Goal: Task Accomplishment & Management: Use online tool/utility

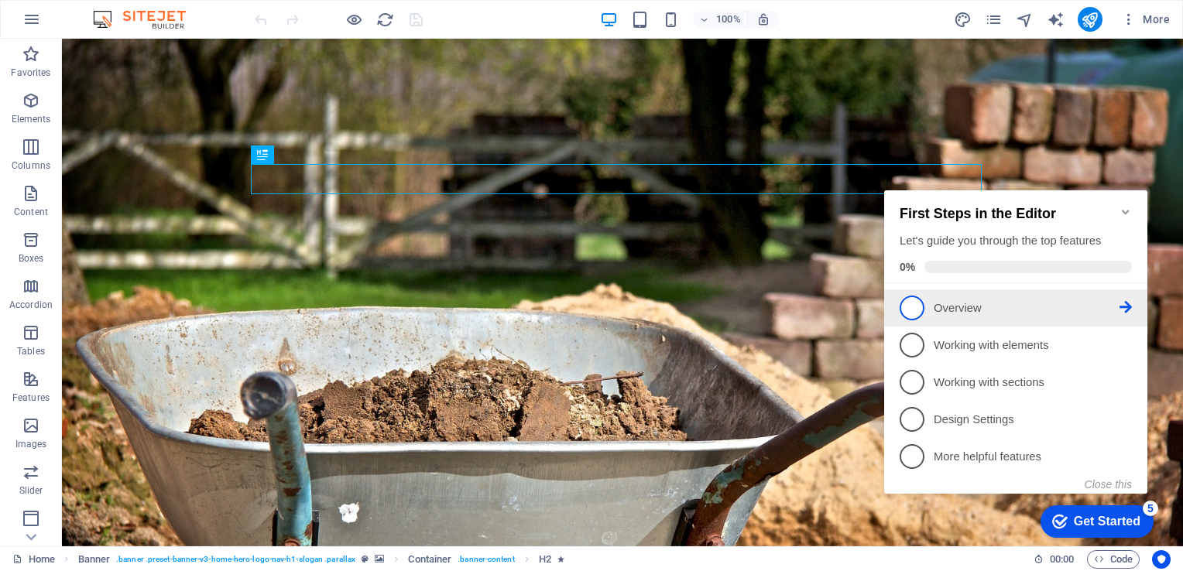
click at [916, 309] on span "1" at bounding box center [912, 308] width 25 height 25
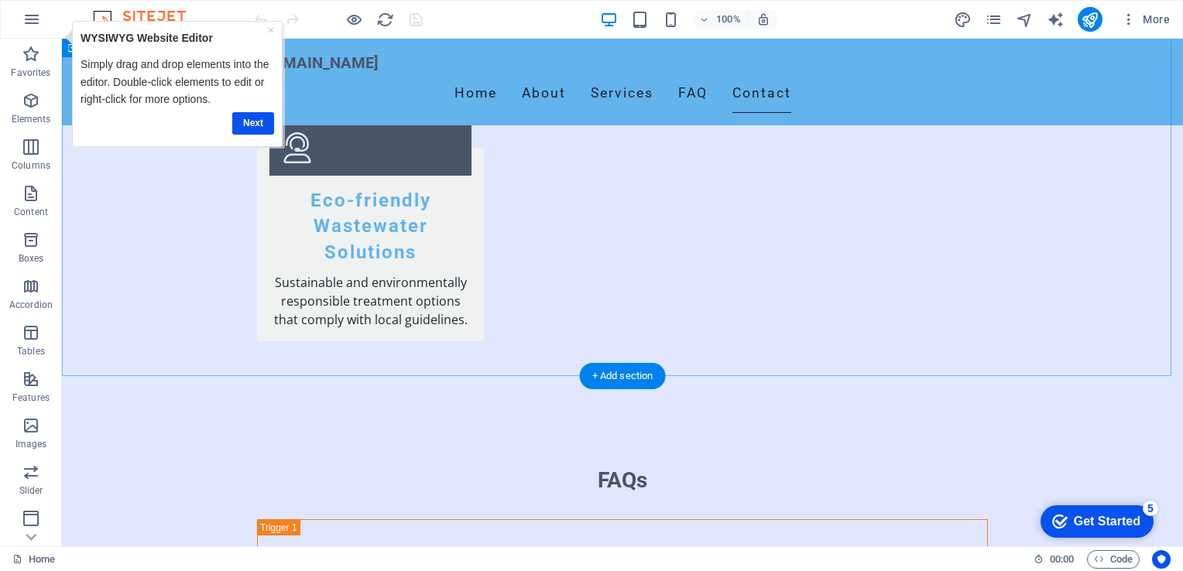
scroll to position [2371, 0]
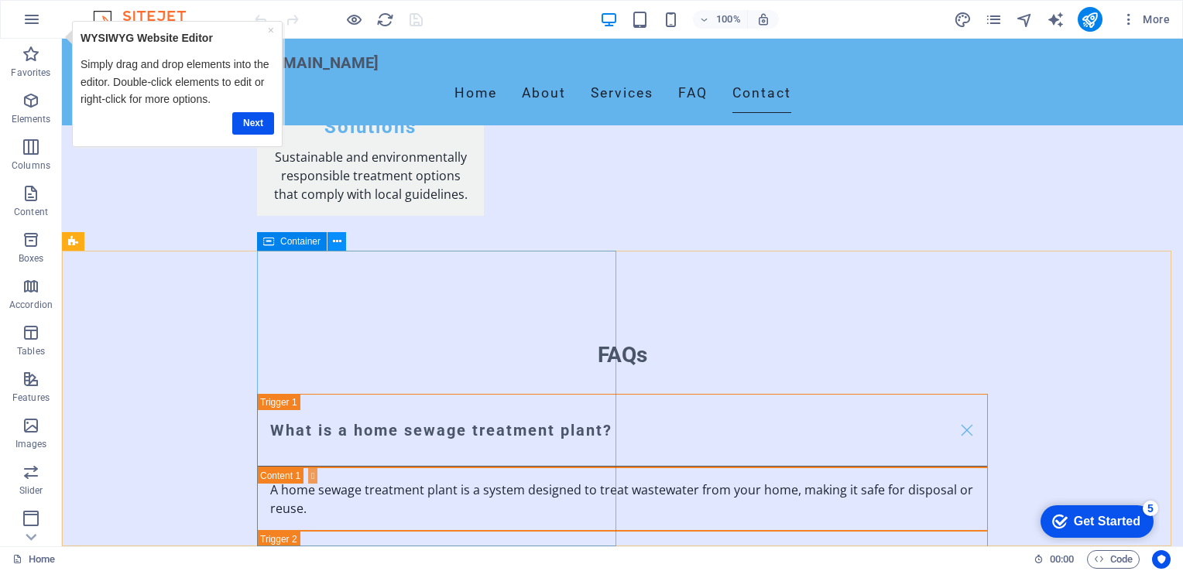
click at [335, 241] on icon at bounding box center [337, 242] width 9 height 16
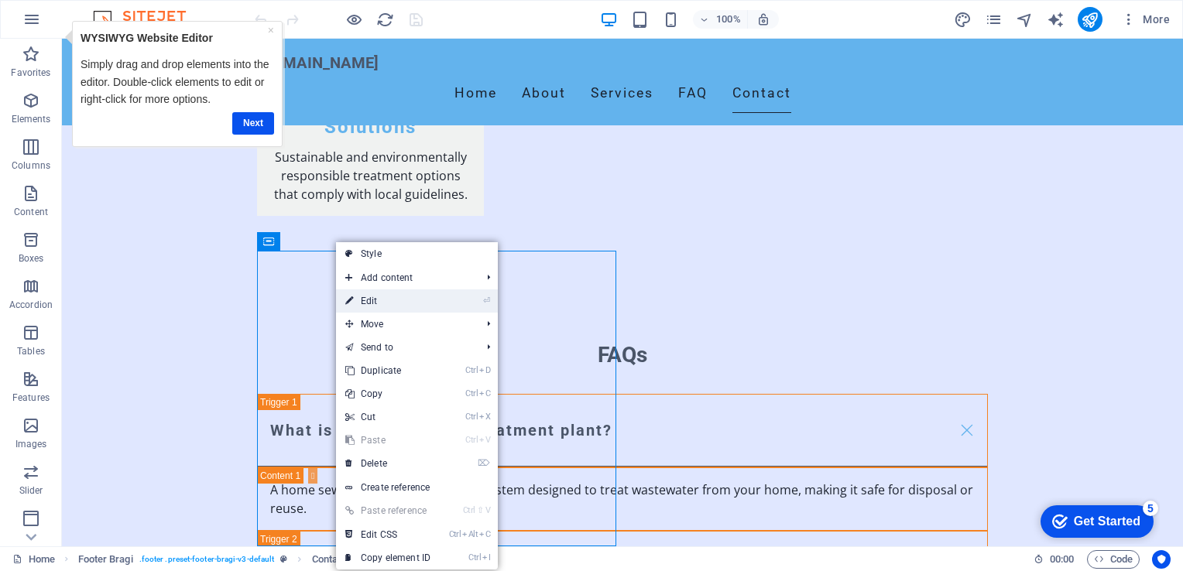
click at [365, 297] on link "⏎ Edit" at bounding box center [388, 301] width 104 height 23
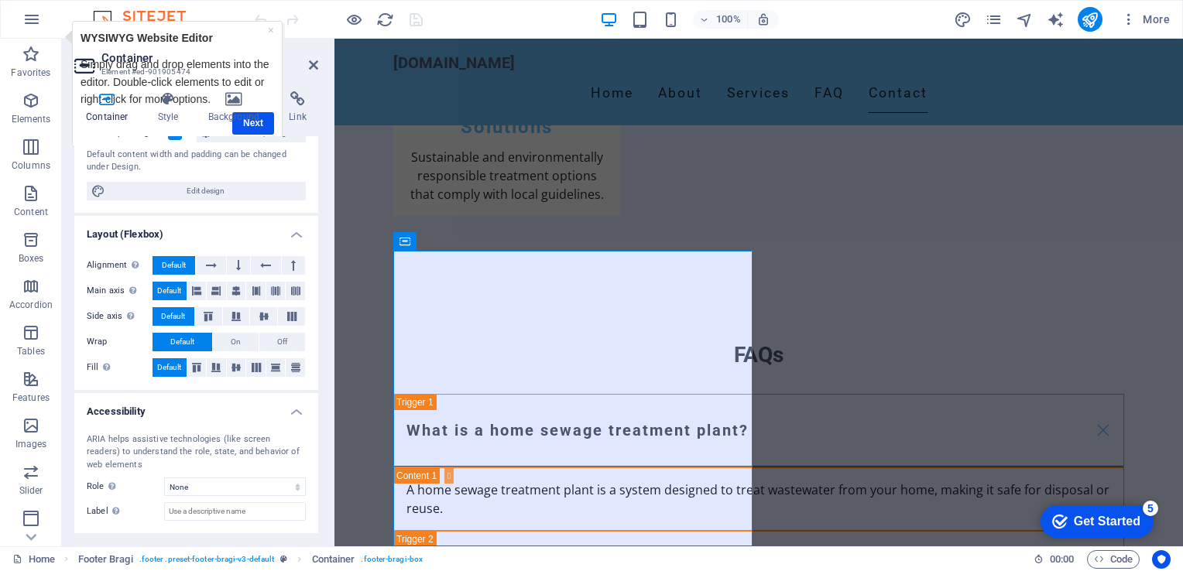
scroll to position [226, 0]
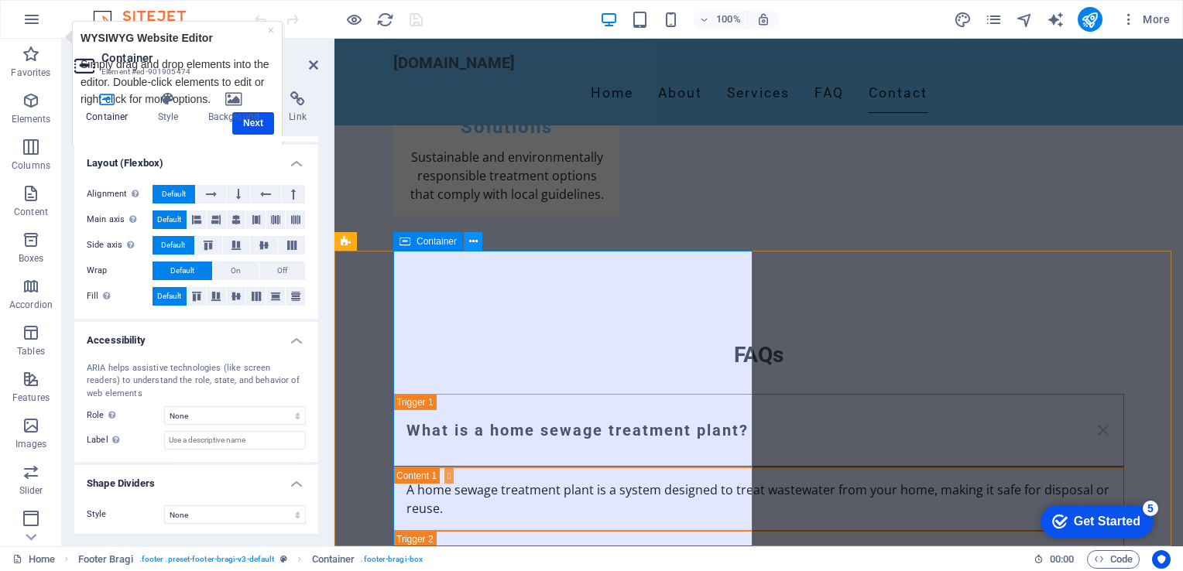
click at [472, 249] on icon at bounding box center [473, 242] width 9 height 16
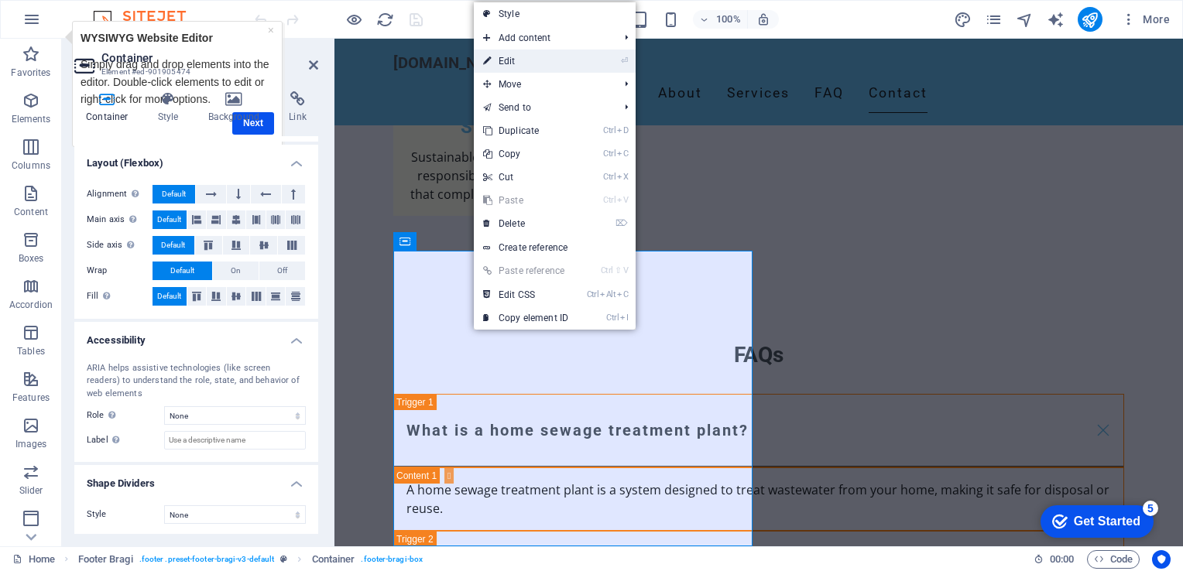
click at [512, 59] on link "⏎ Edit" at bounding box center [526, 61] width 104 height 23
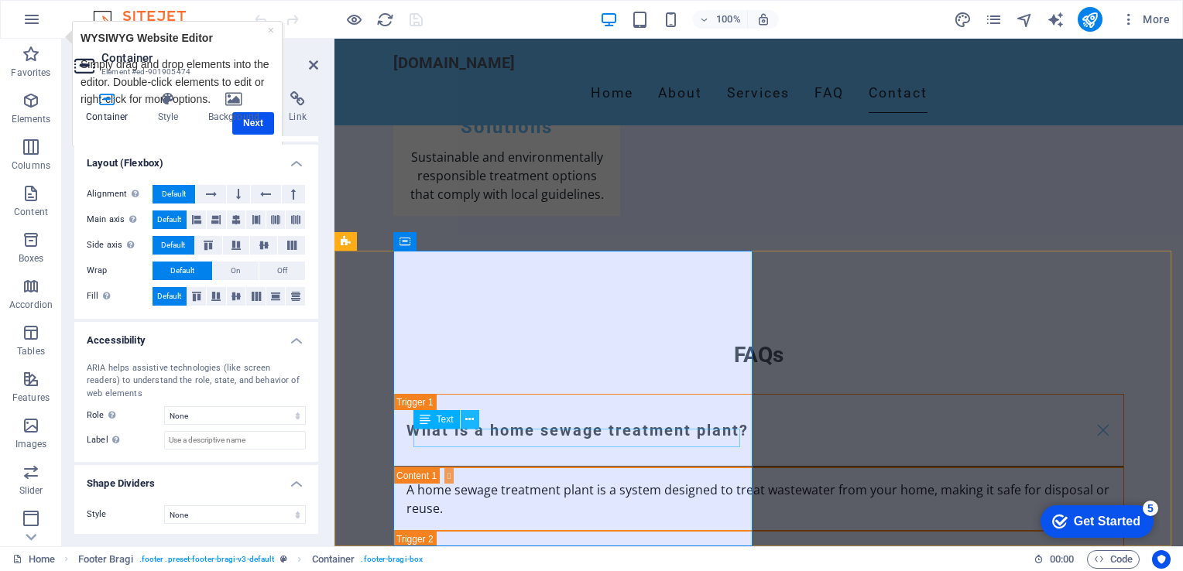
click at [468, 420] on icon at bounding box center [469, 420] width 9 height 16
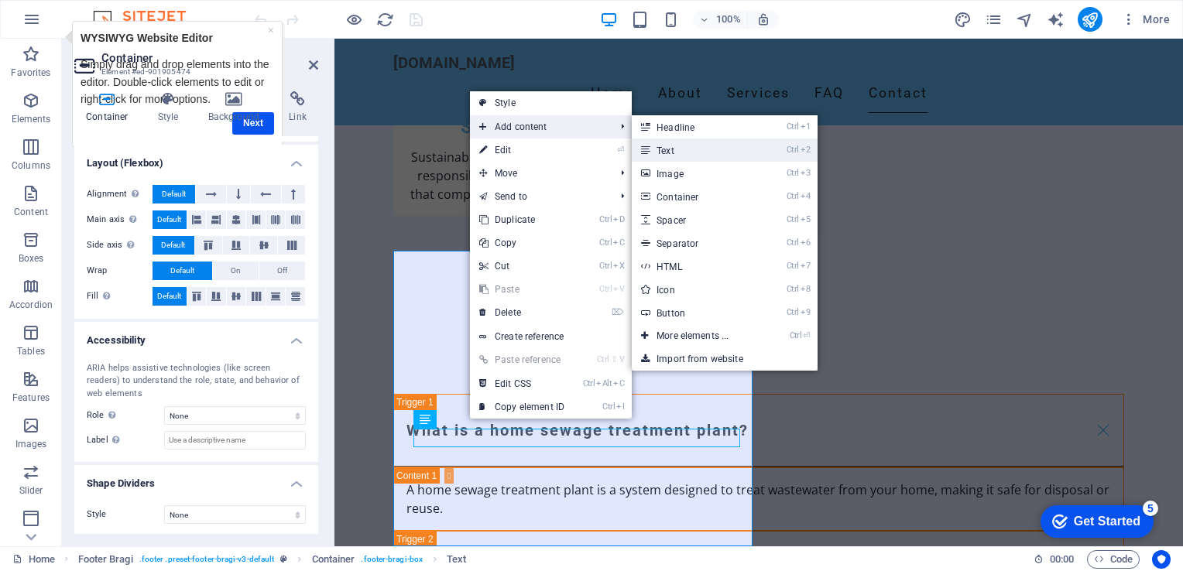
click at [667, 153] on link "Ctrl 2 Text" at bounding box center [696, 150] width 128 height 23
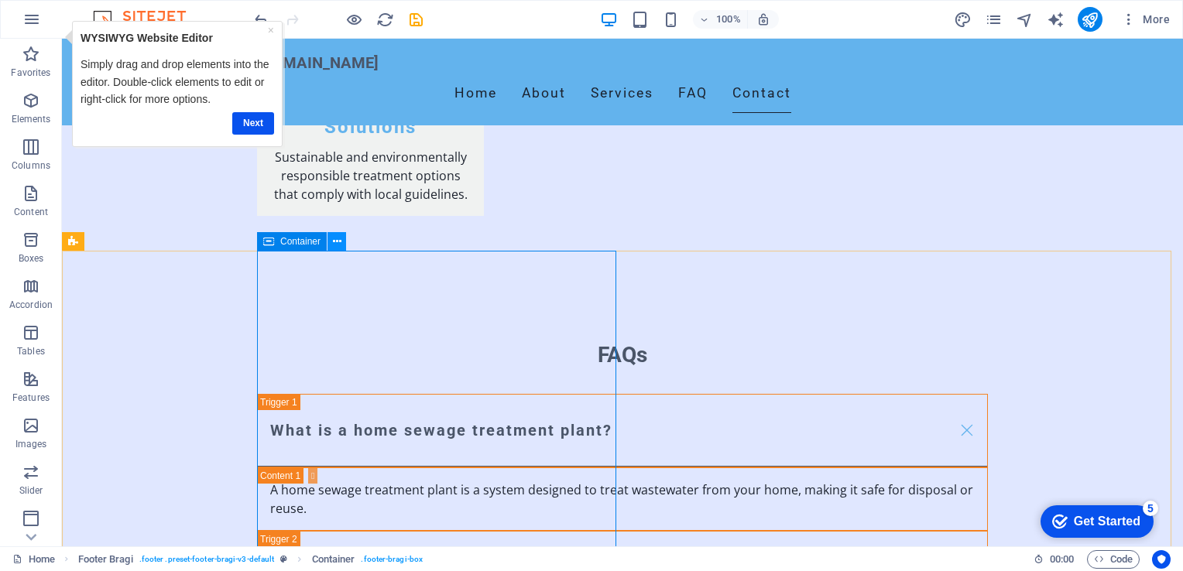
click at [335, 243] on icon at bounding box center [337, 242] width 9 height 16
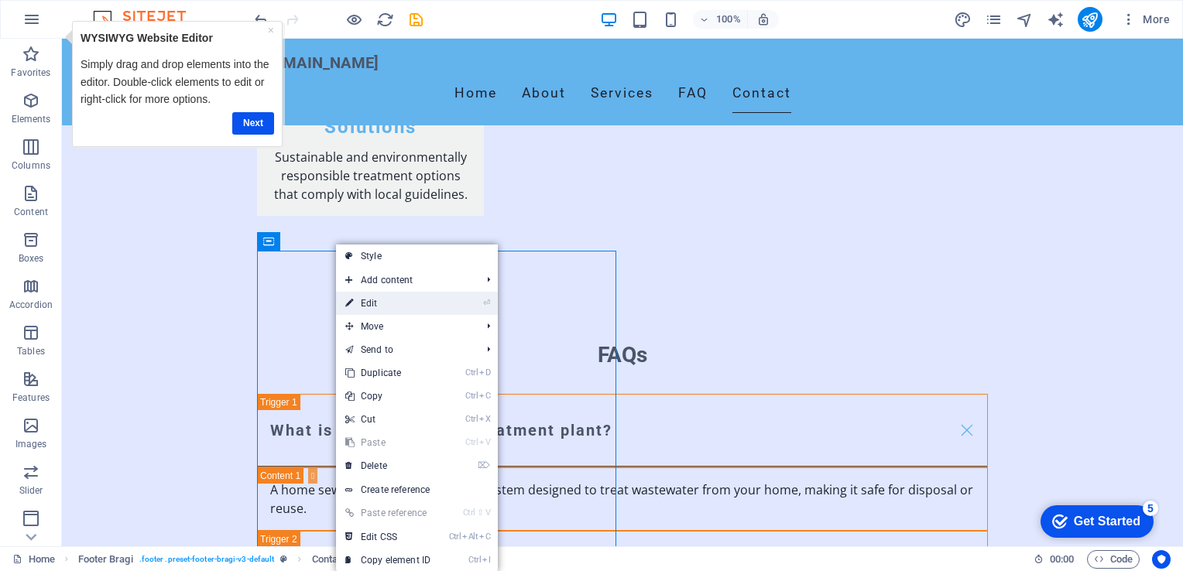
click at [365, 304] on link "⏎ Edit" at bounding box center [388, 303] width 104 height 23
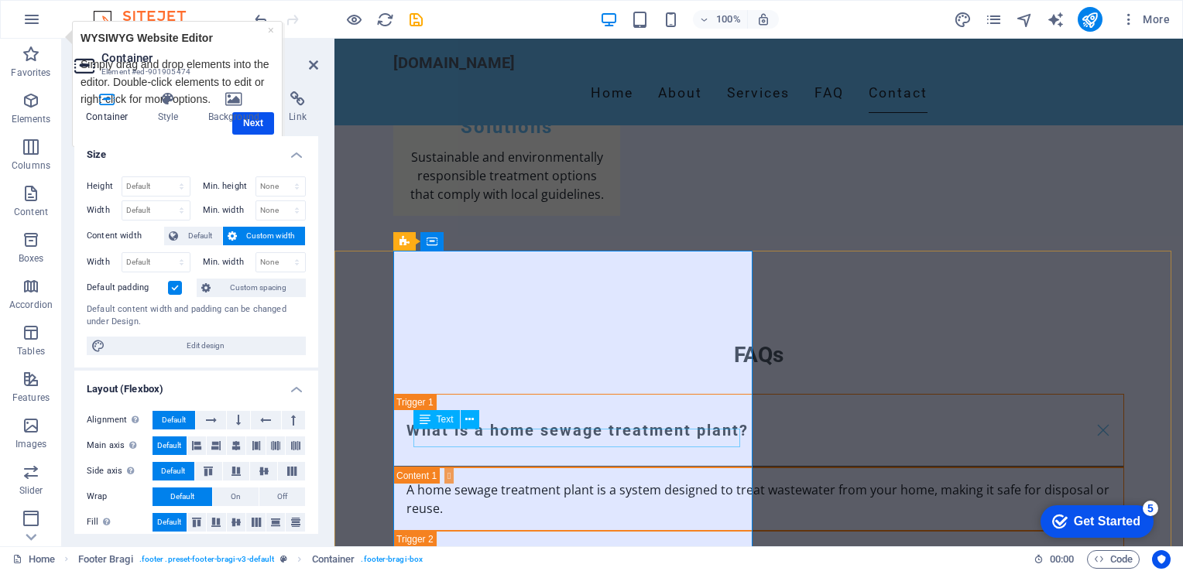
click at [251, 125] on div "Container Style Background Link Size Height Default px rem % vh vw Min. height …" at bounding box center [196, 312] width 244 height 443
click at [294, 156] on h4 "Size" at bounding box center [196, 150] width 244 height 28
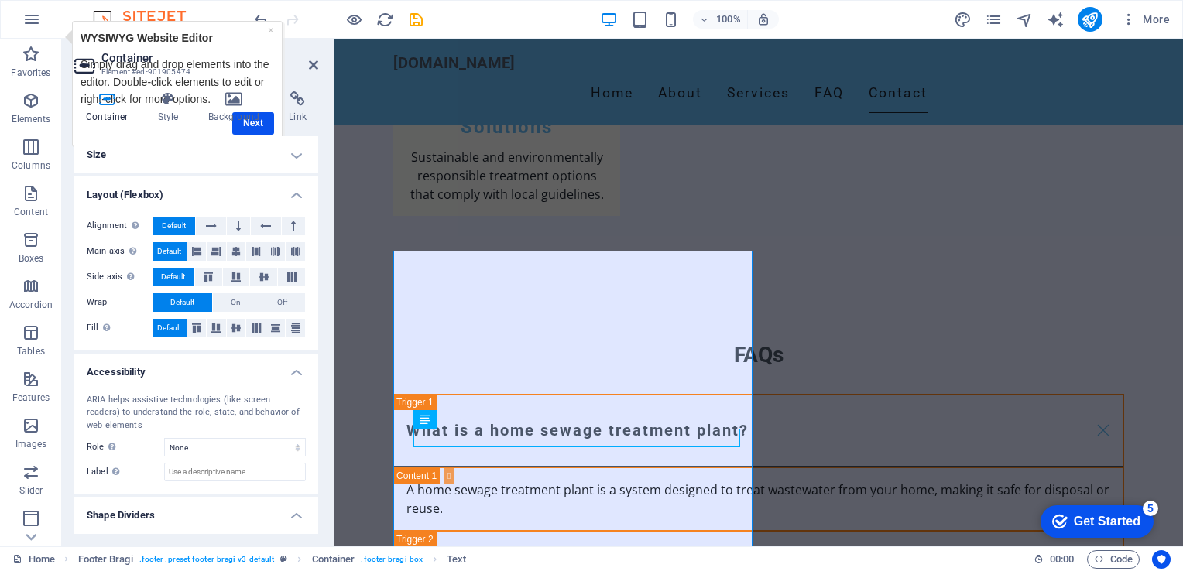
click at [294, 156] on h4 "Size" at bounding box center [196, 154] width 244 height 37
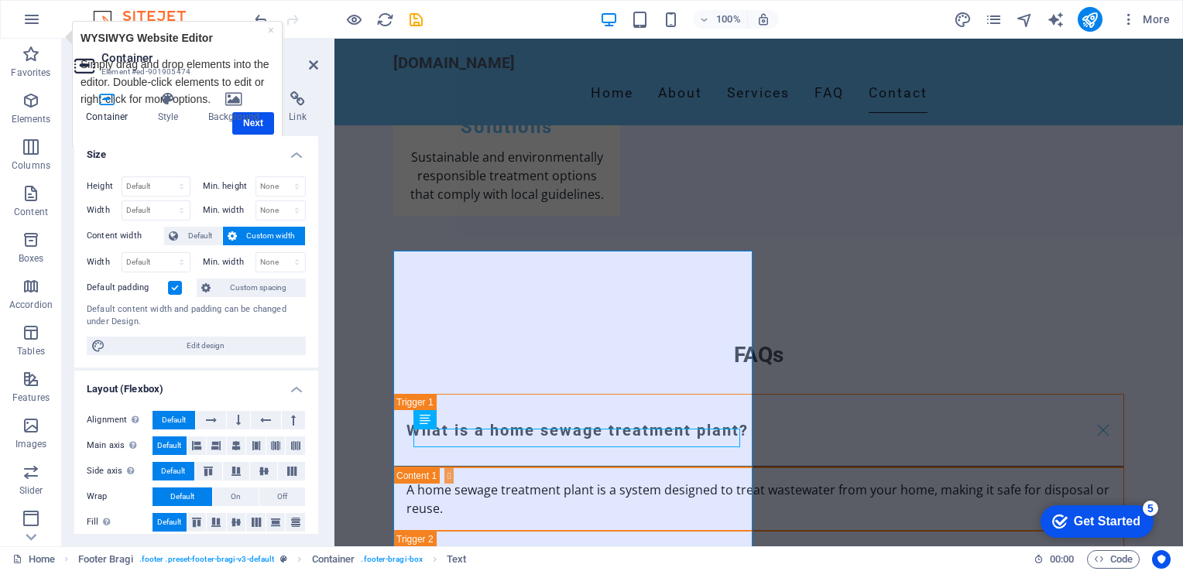
click at [294, 156] on h4 "Size" at bounding box center [196, 150] width 244 height 28
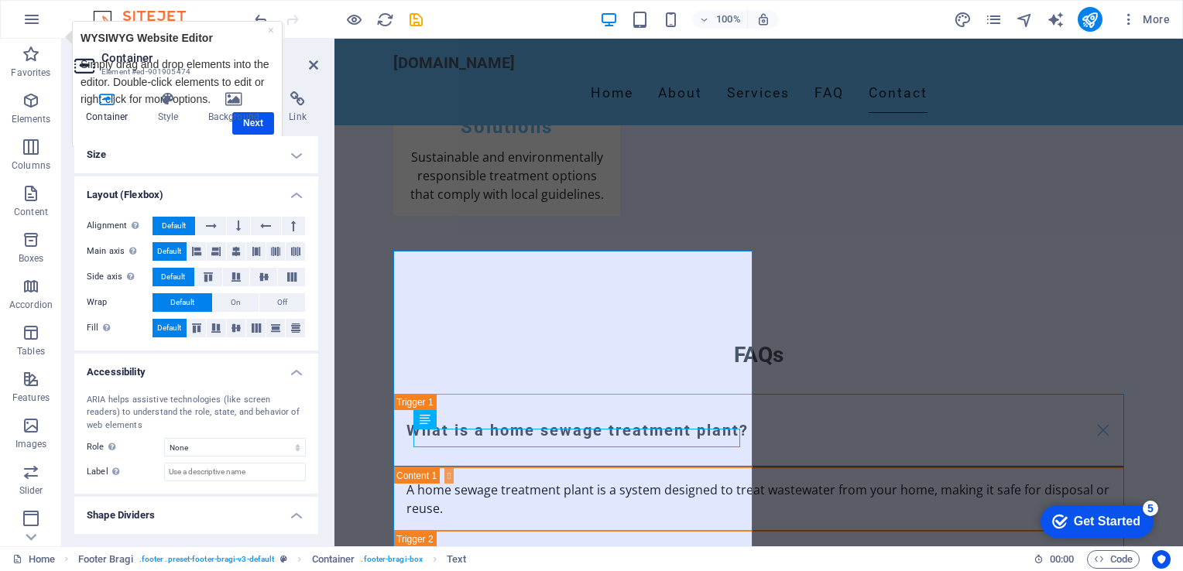
click at [294, 156] on h4 "Size" at bounding box center [196, 154] width 244 height 37
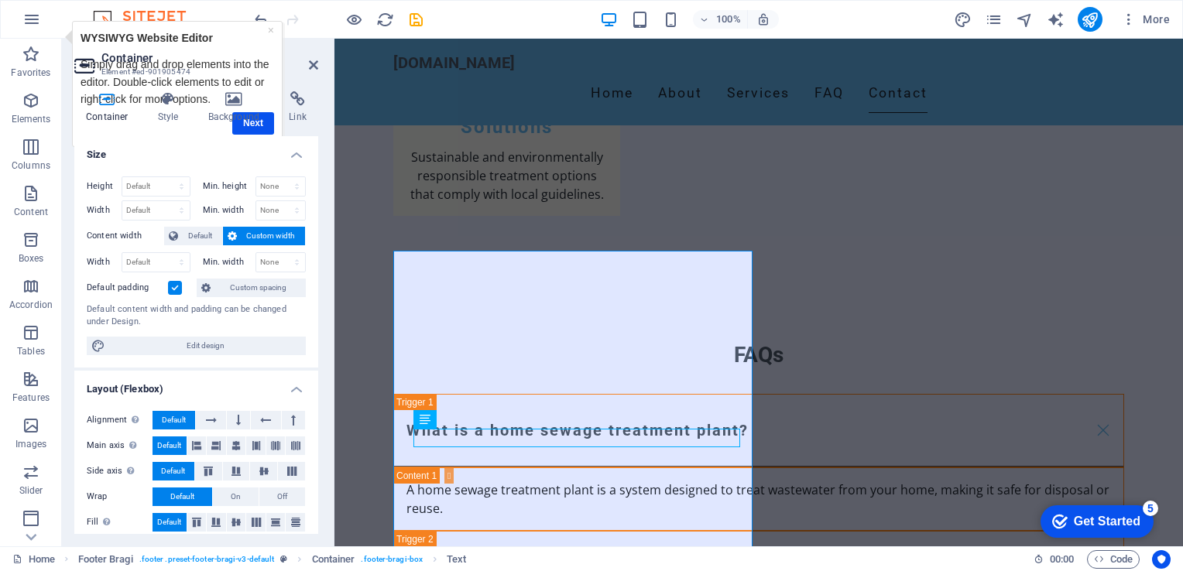
click at [295, 156] on h4 "Size" at bounding box center [196, 150] width 244 height 28
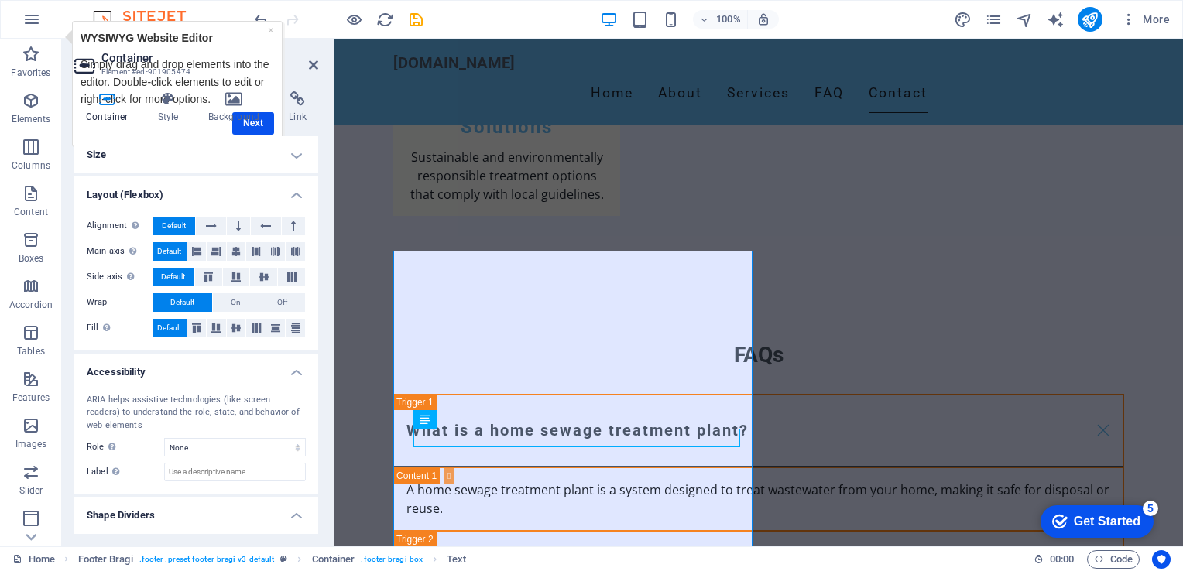
click at [295, 156] on h4 "Size" at bounding box center [196, 154] width 244 height 37
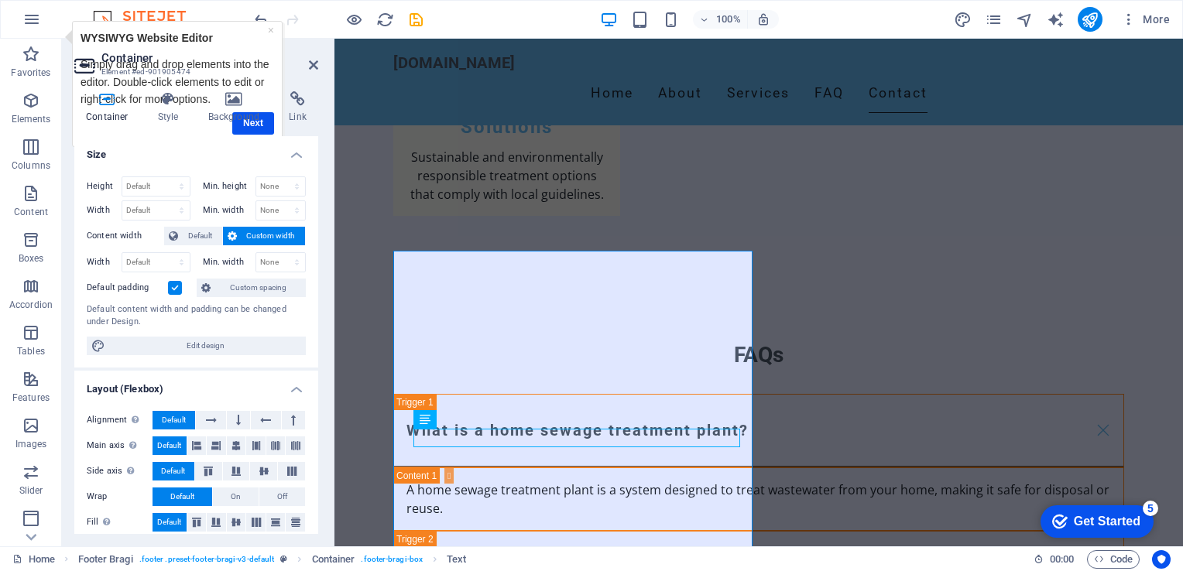
click at [295, 156] on h4 "Size" at bounding box center [196, 150] width 244 height 28
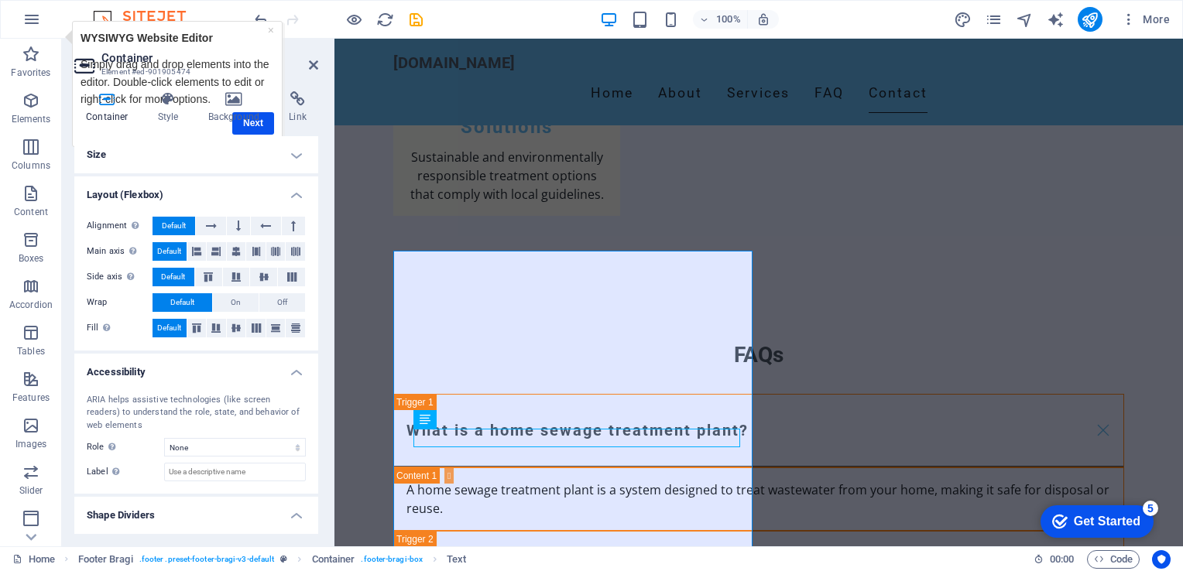
click at [295, 156] on h4 "Size" at bounding box center [196, 154] width 244 height 37
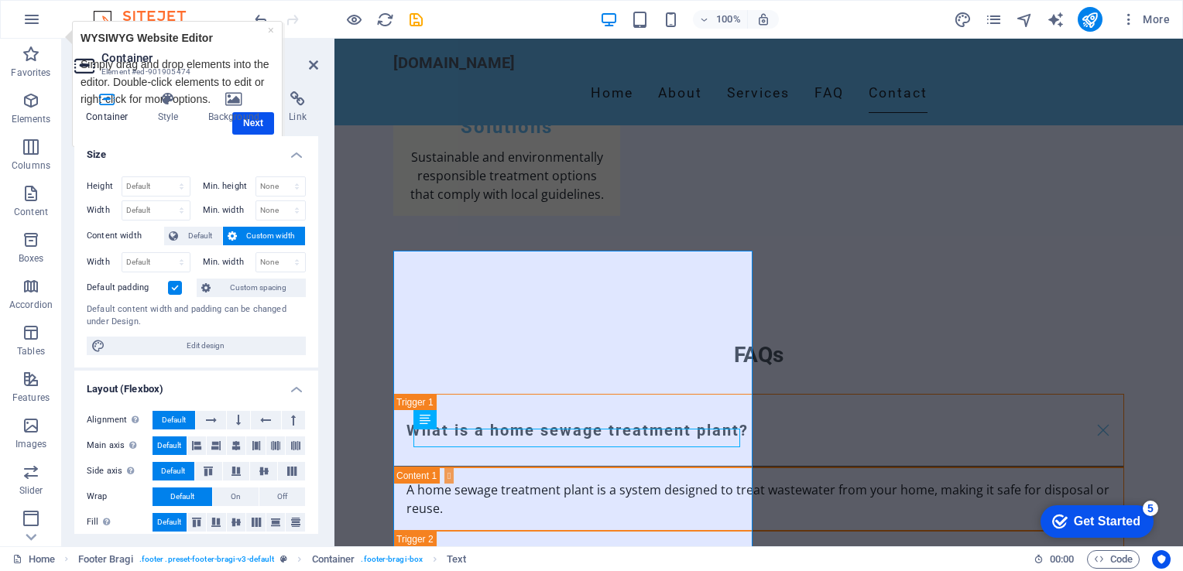
click at [295, 156] on h4 "Size" at bounding box center [196, 150] width 244 height 28
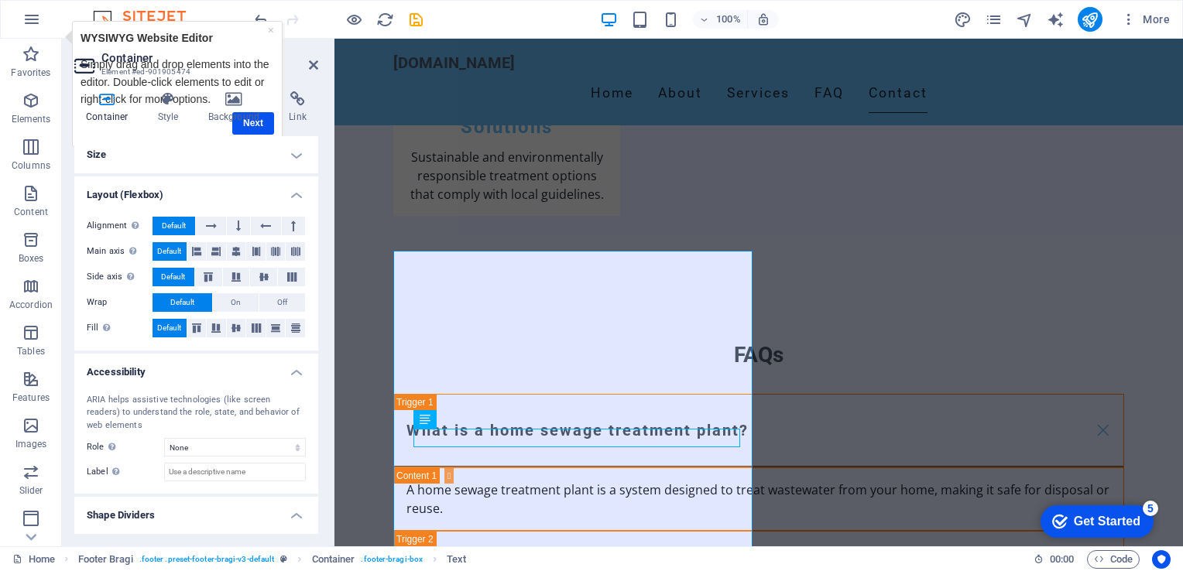
click at [295, 156] on h4 "Size" at bounding box center [196, 154] width 244 height 37
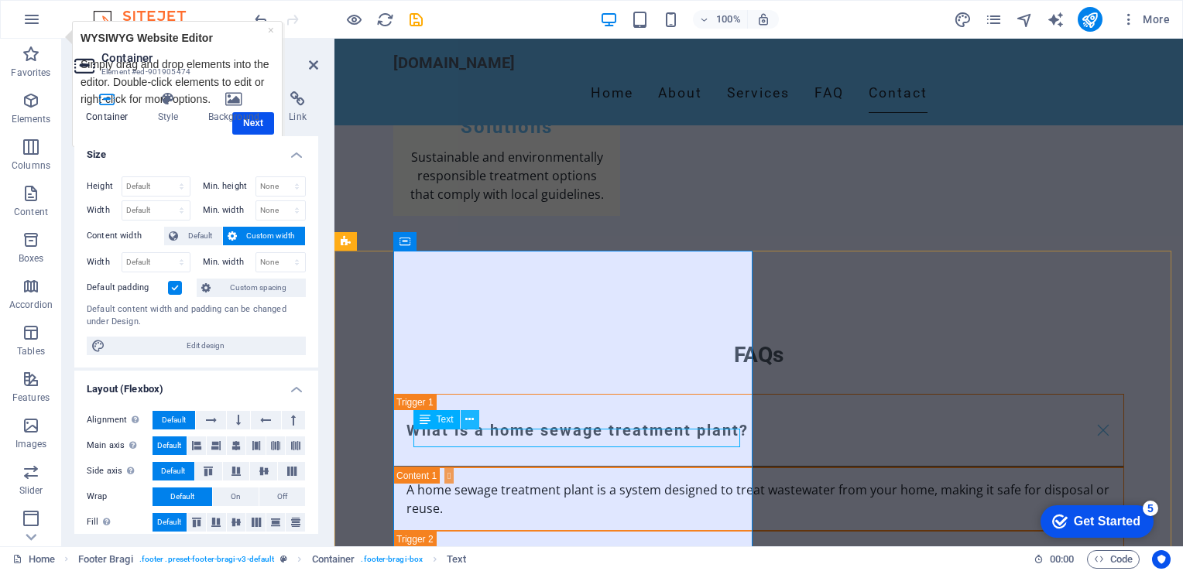
click at [468, 421] on icon at bounding box center [469, 420] width 9 height 16
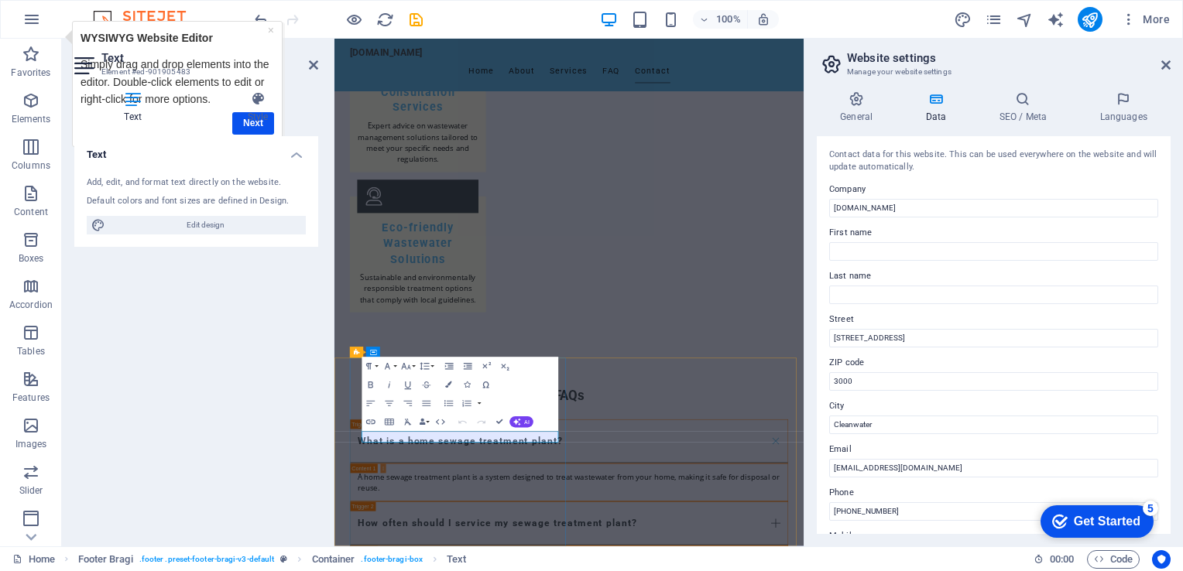
scroll to position [2156, 0]
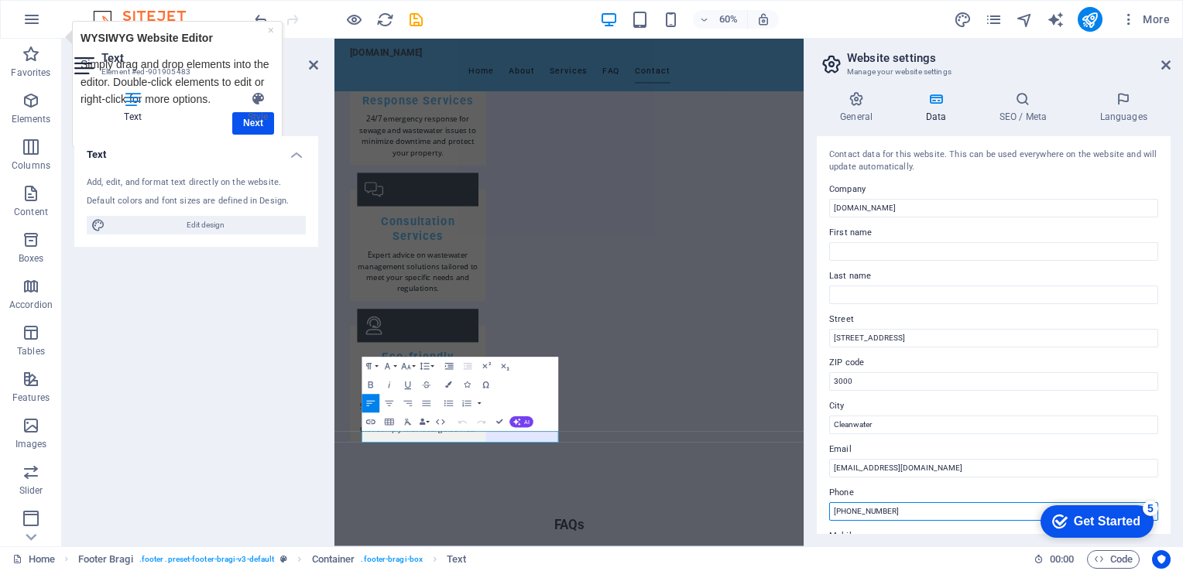
click at [899, 512] on input "[PHONE_NUMBER]" at bounding box center [993, 512] width 329 height 19
type input "("
type input "0409 369 939"
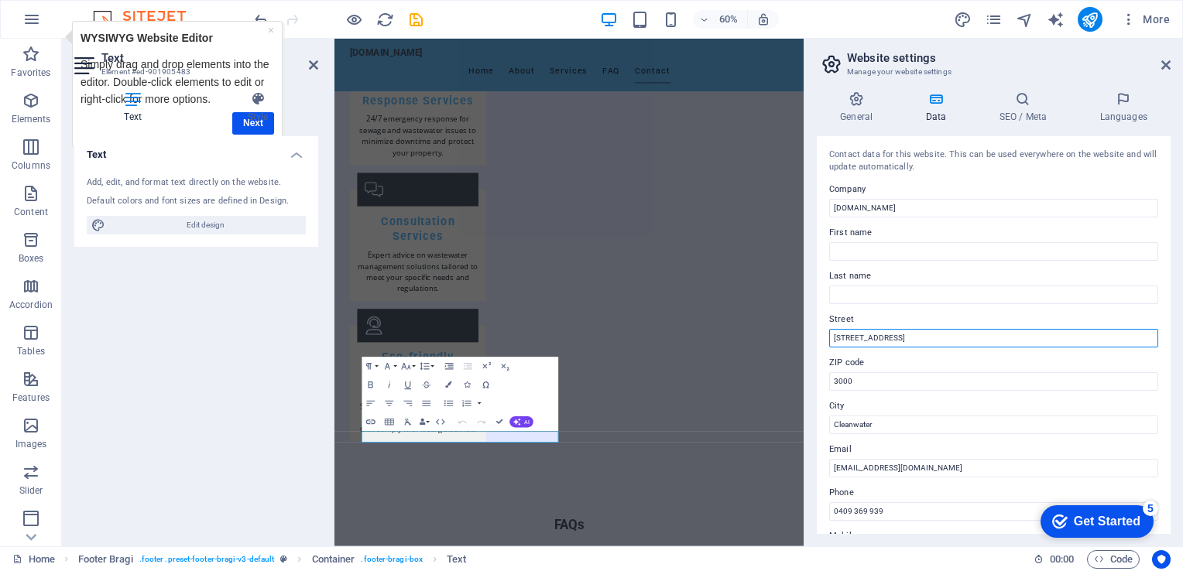
click at [897, 338] on input "[STREET_ADDRESS]" at bounding box center [993, 338] width 329 height 19
type input "[STREET_ADDRESS][PERSON_NAME]"
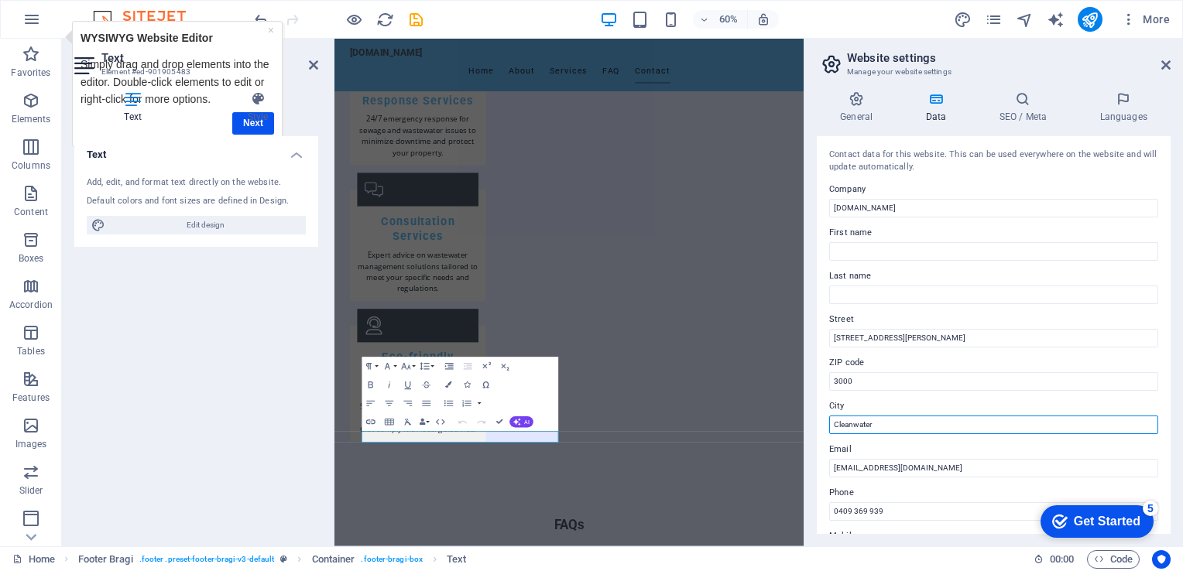
click at [881, 430] on input "Cleanwater" at bounding box center [993, 425] width 329 height 19
type input "C"
type input "Allora"
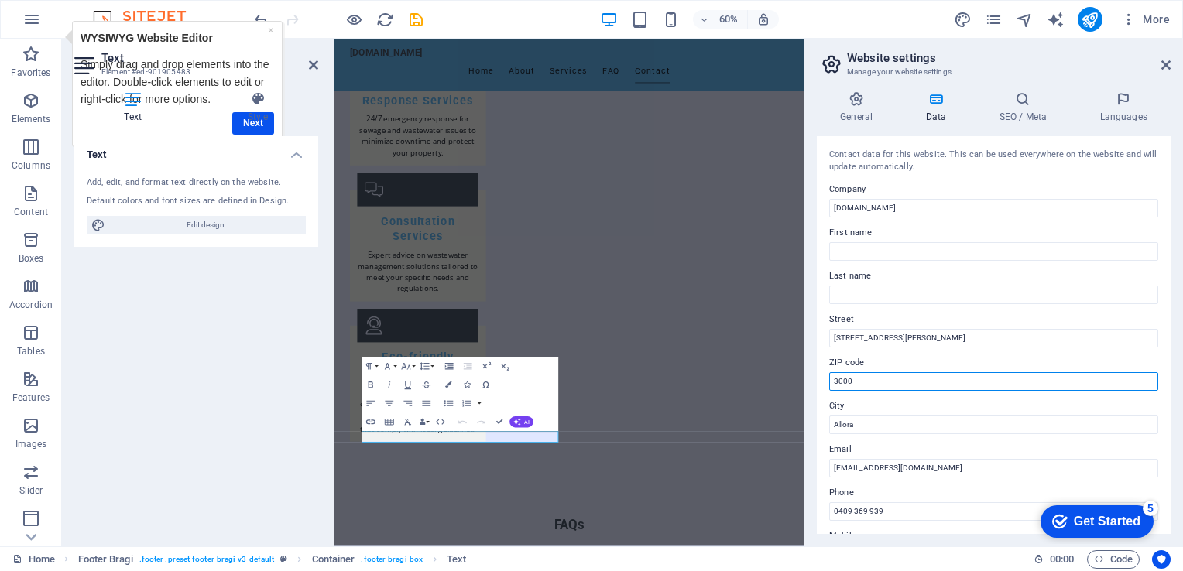
click at [855, 379] on input "3000" at bounding box center [993, 381] width 329 height 19
type input "3"
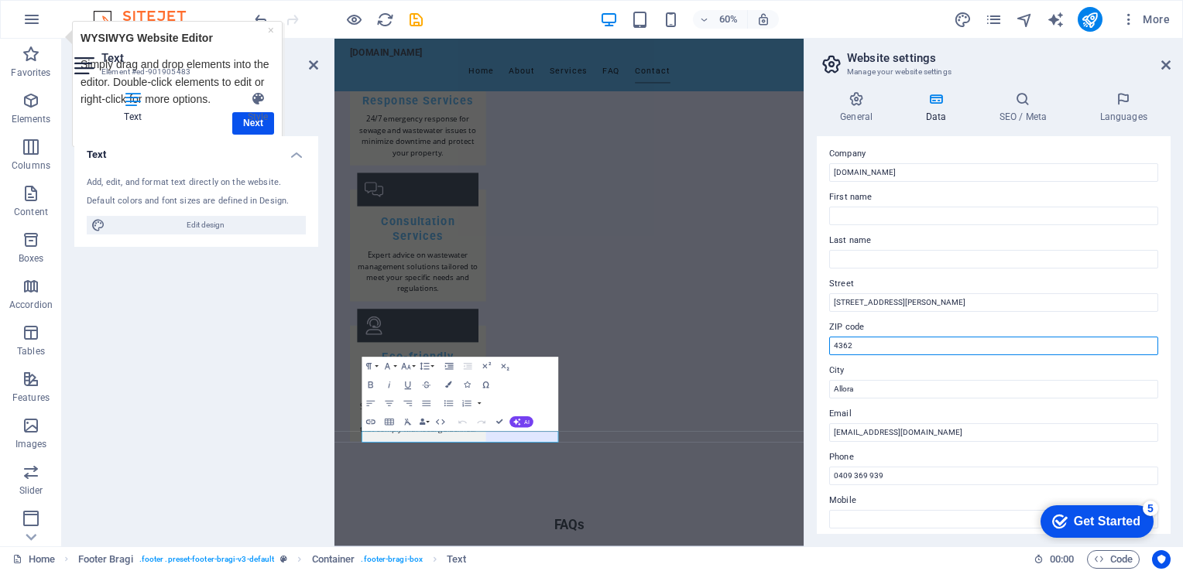
scroll to position [0, 0]
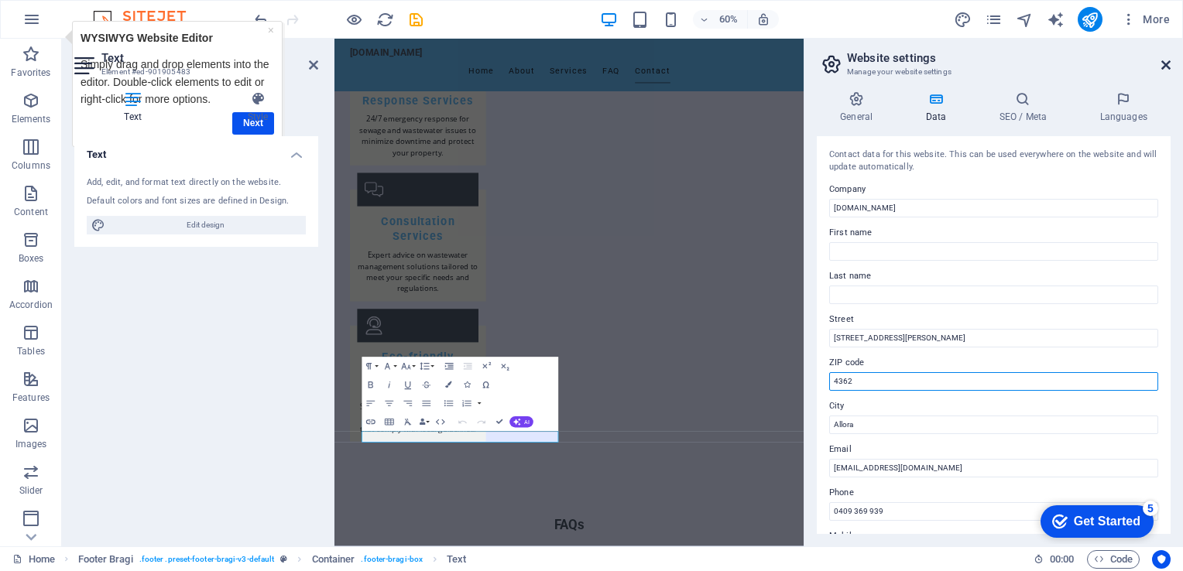
type input "4362"
click at [1163, 69] on icon at bounding box center [1165, 65] width 9 height 12
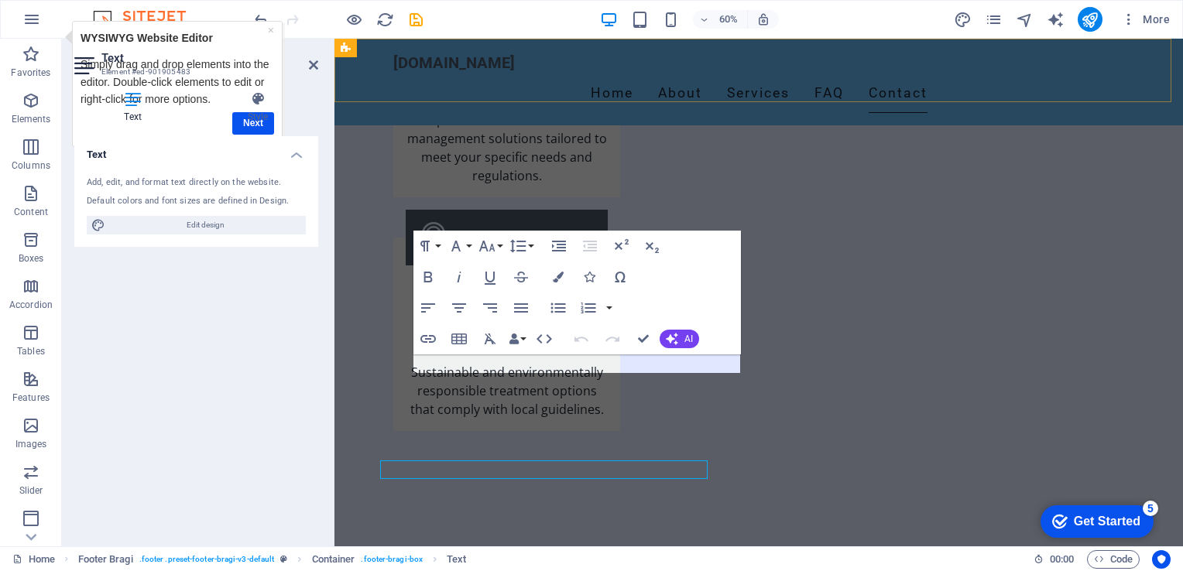
scroll to position [2390, 0]
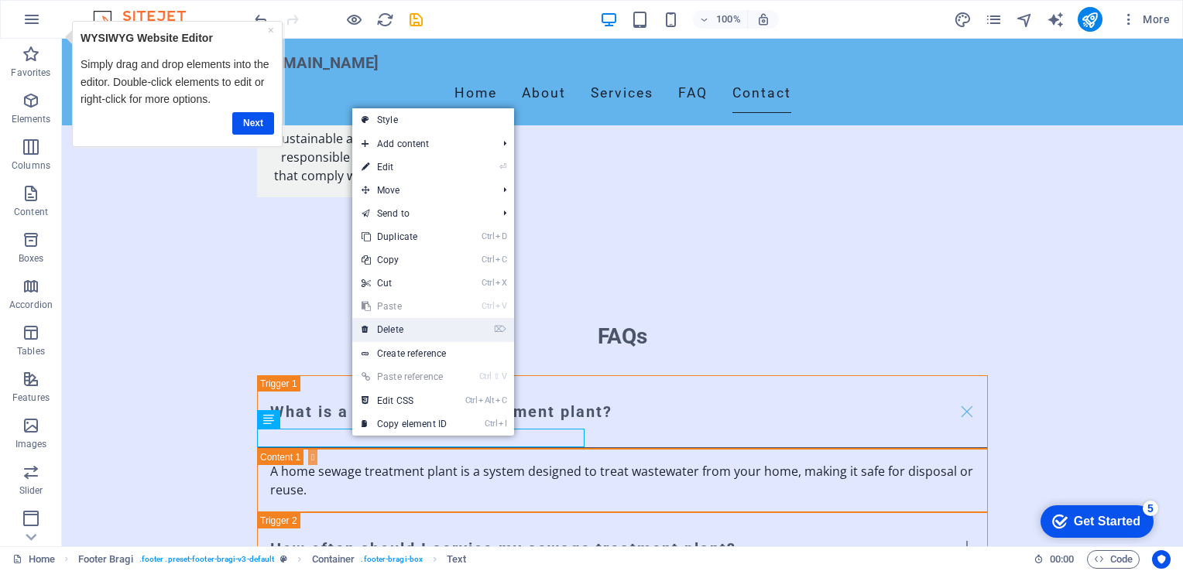
click at [390, 328] on link "⌦ Delete" at bounding box center [404, 329] width 104 height 23
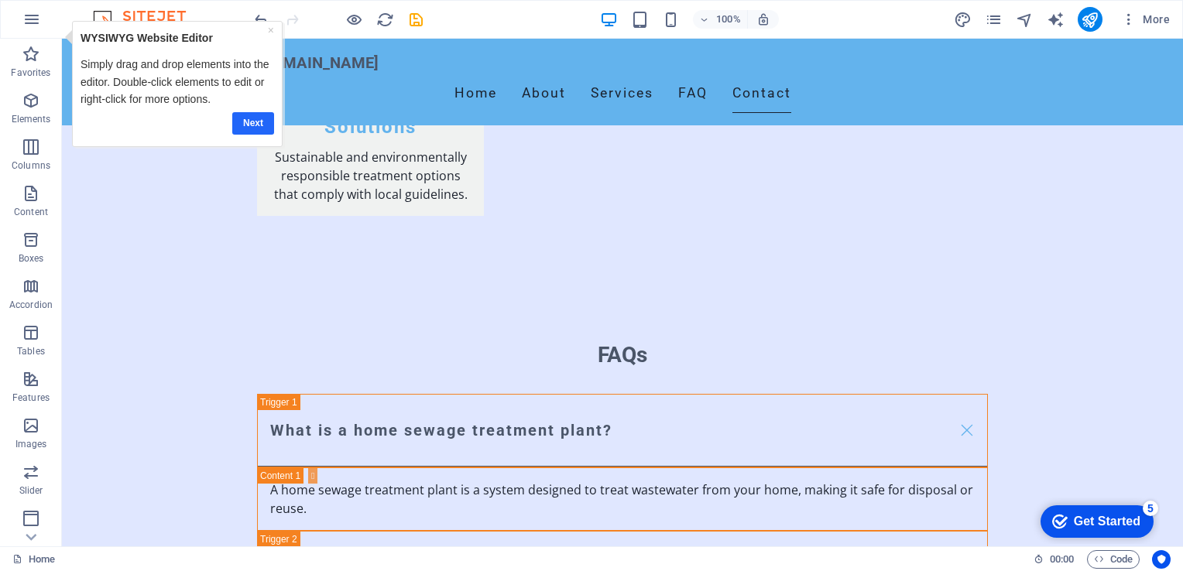
click at [250, 122] on link "Next" at bounding box center [253, 123] width 42 height 22
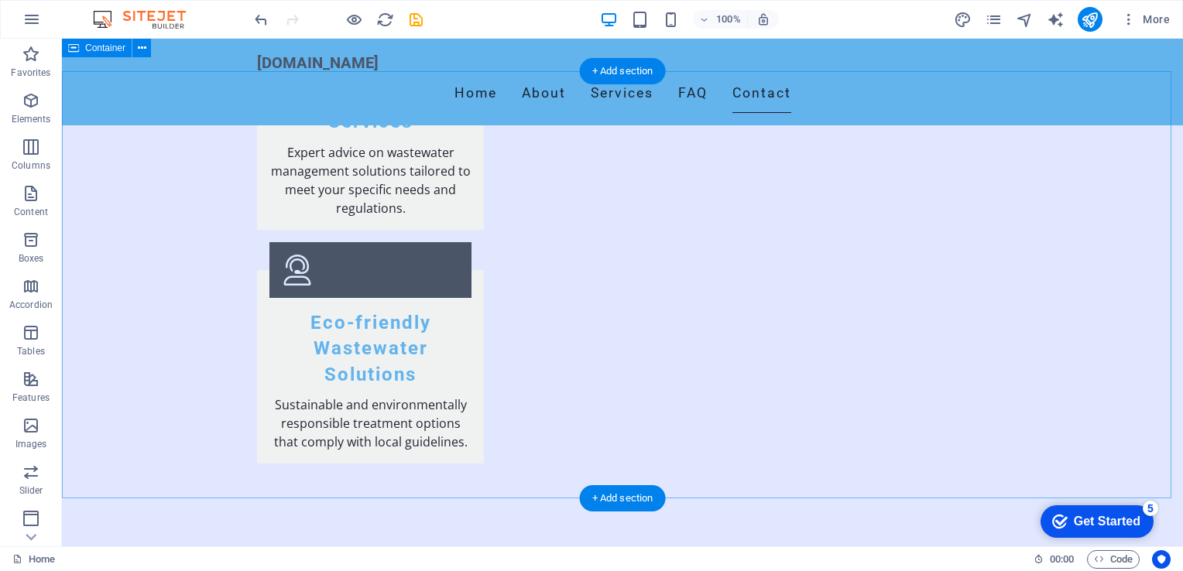
scroll to position [2061, 0]
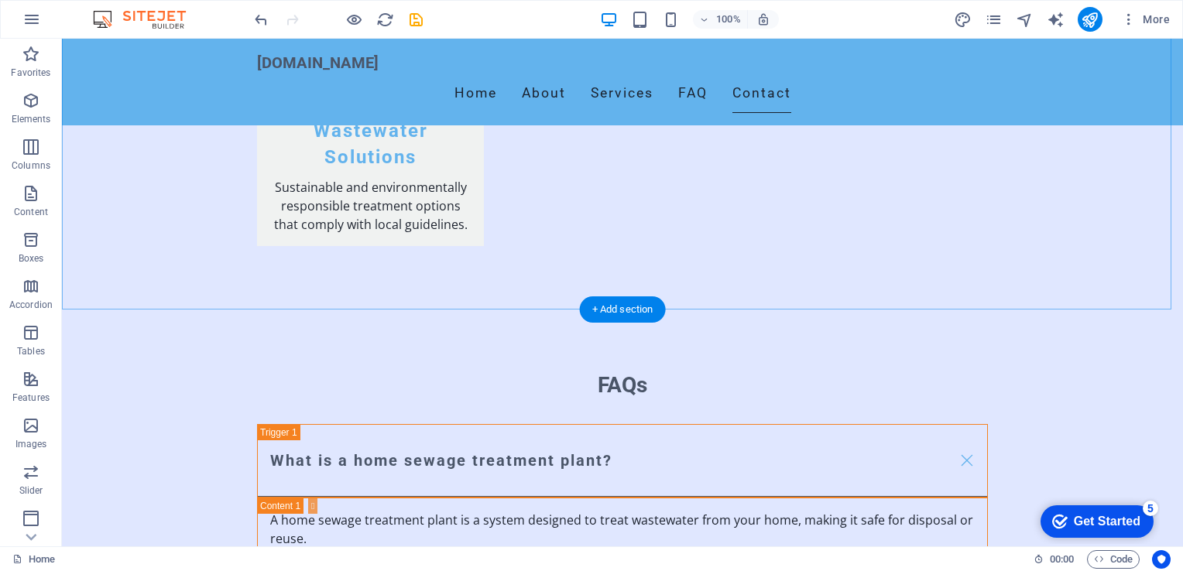
scroll to position [2371, 0]
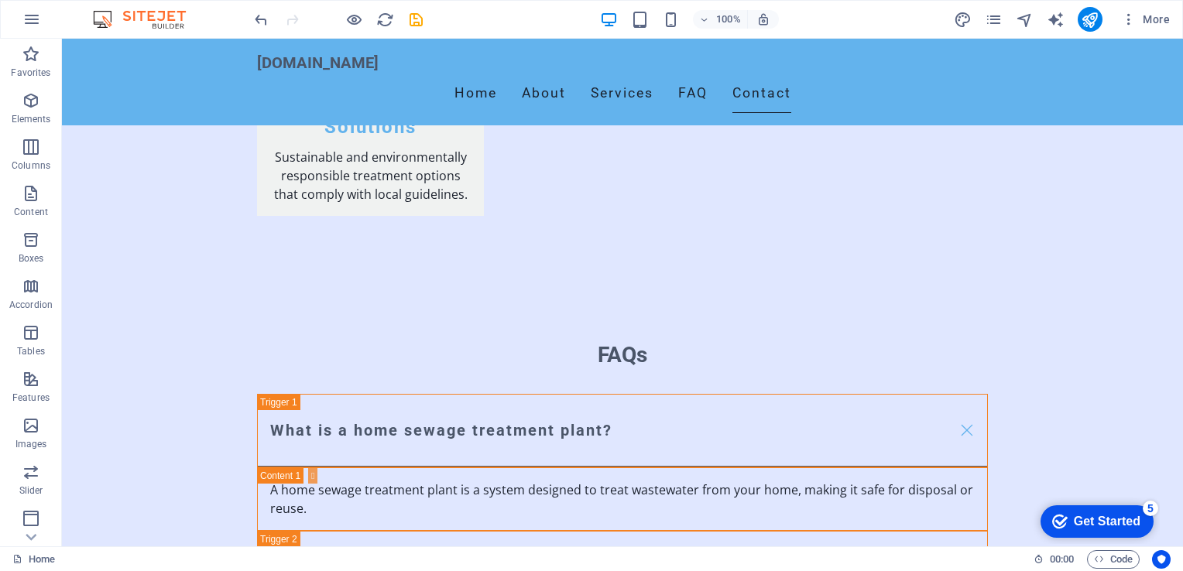
click at [1079, 524] on div "Get Started" at bounding box center [1107, 522] width 67 height 14
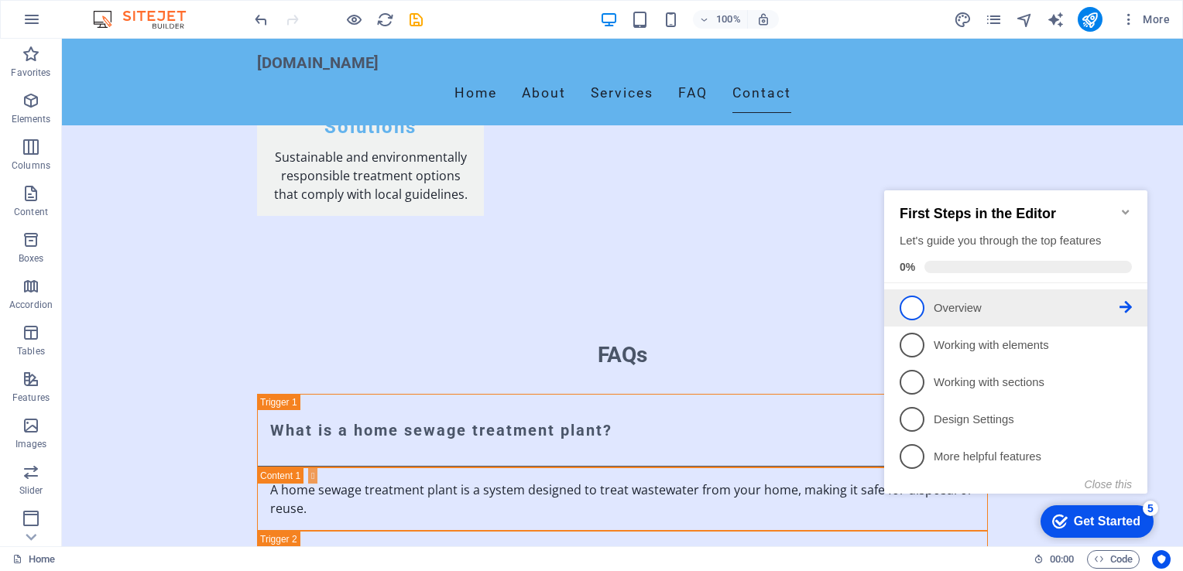
click at [917, 314] on span "1" at bounding box center [912, 308] width 25 height 25
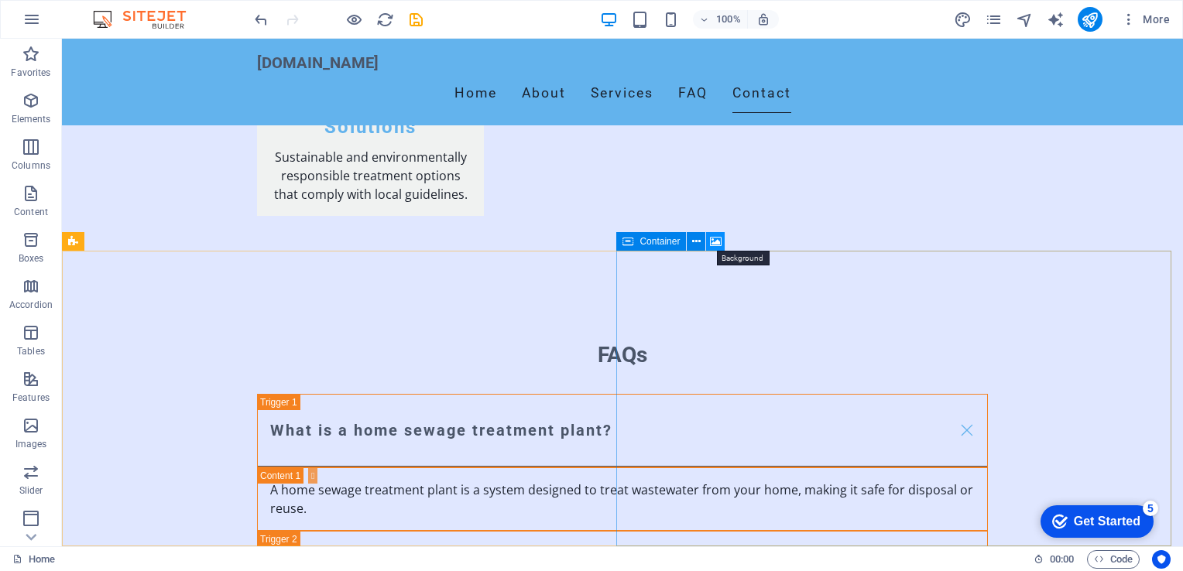
click at [716, 242] on icon at bounding box center [716, 242] width 12 height 16
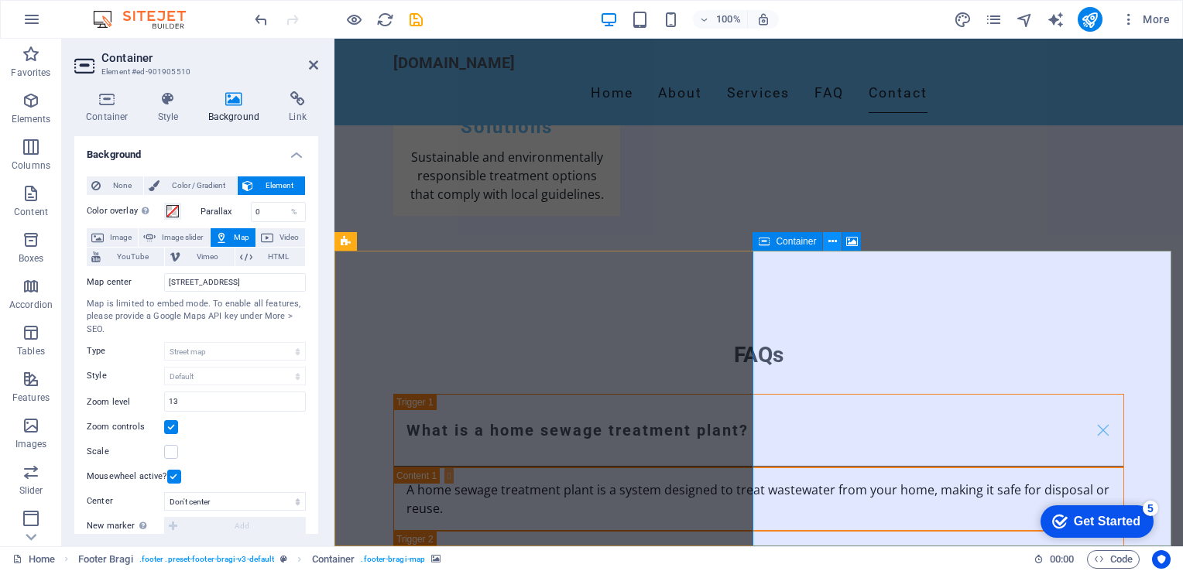
click at [835, 242] on icon at bounding box center [833, 242] width 9 height 16
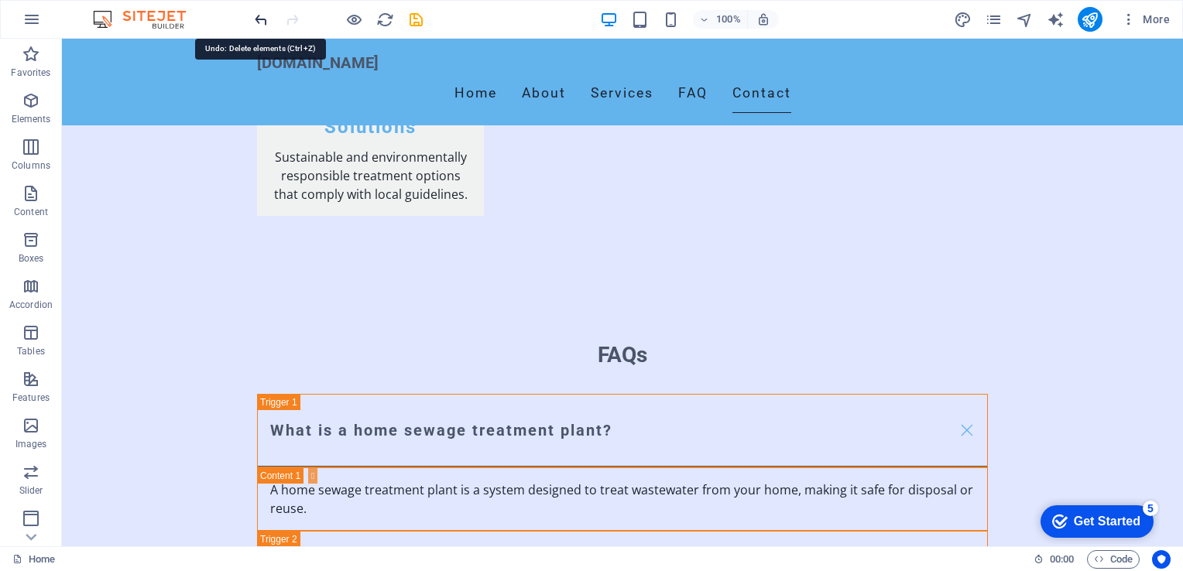
click at [259, 18] on icon "undo" at bounding box center [261, 20] width 18 height 18
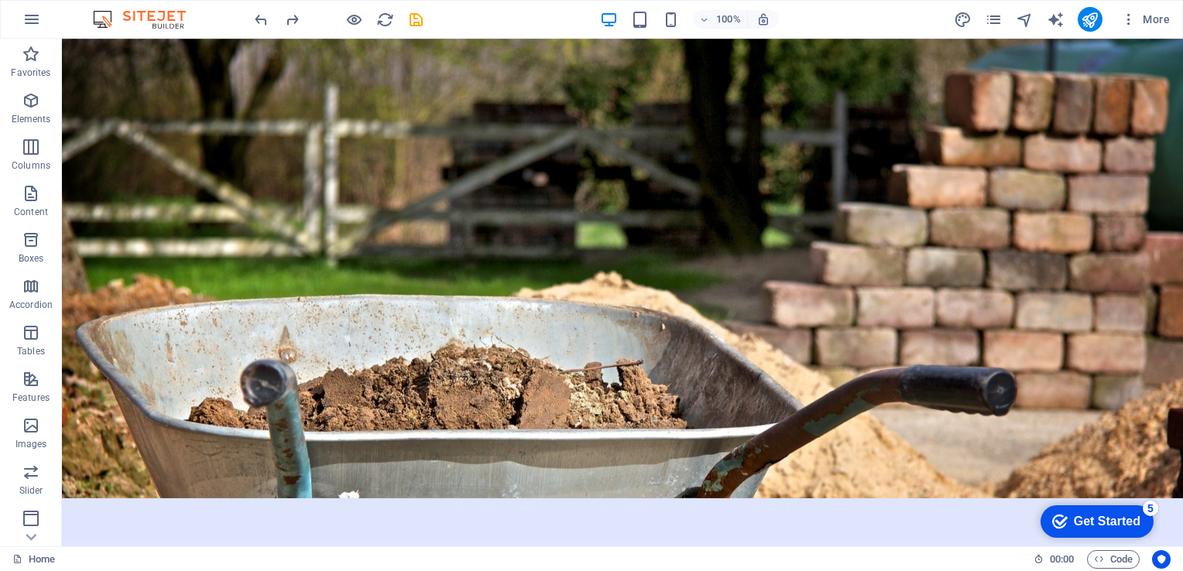
scroll to position [0, 0]
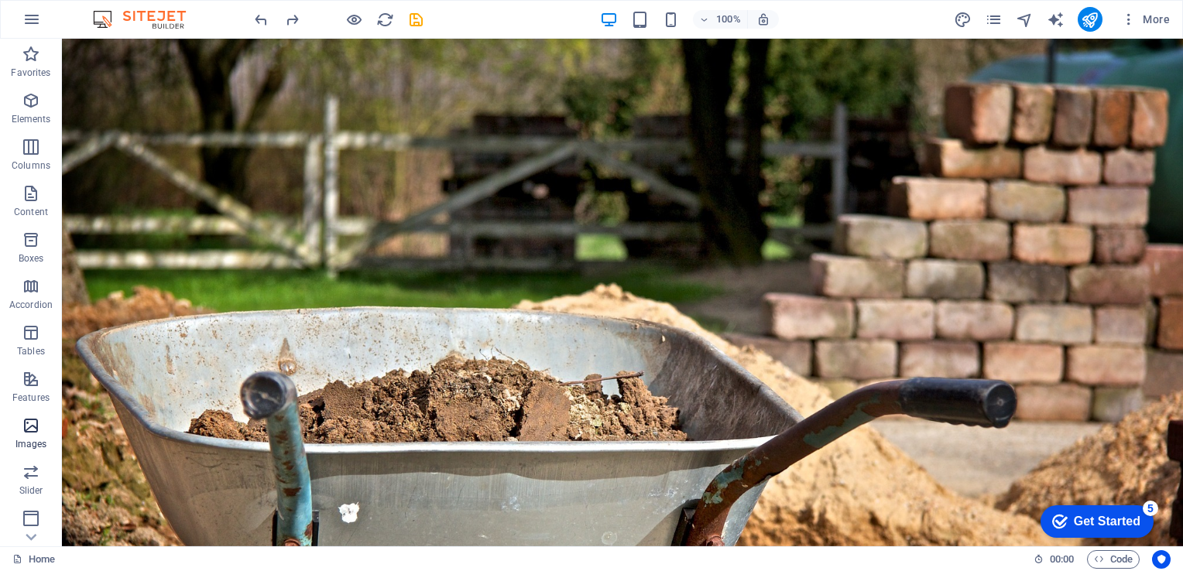
click at [31, 429] on icon "button" at bounding box center [31, 426] width 19 height 19
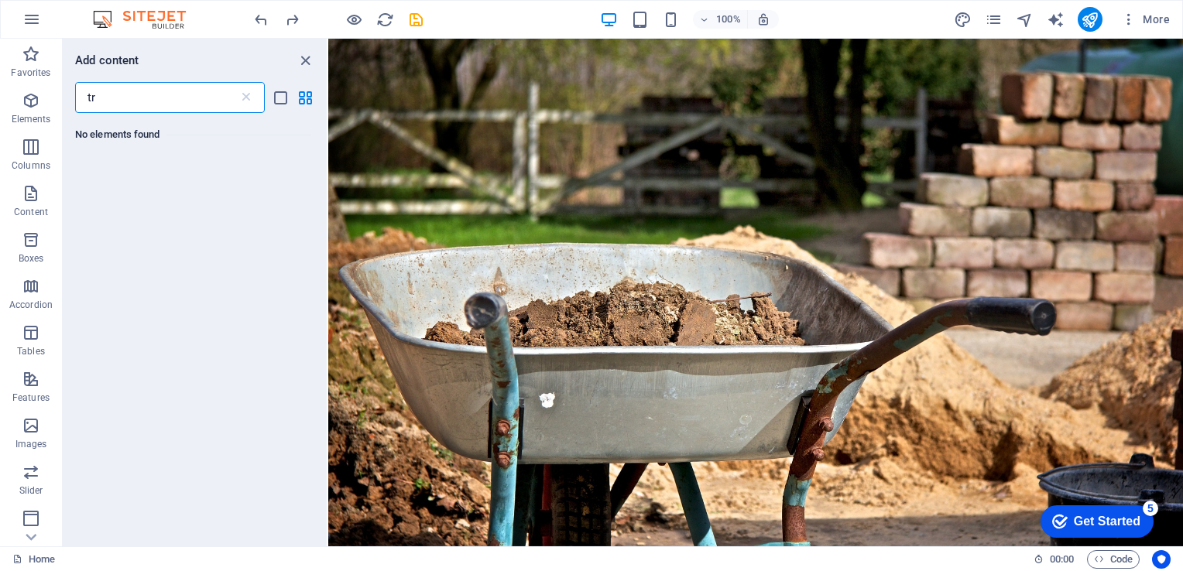
type input "t"
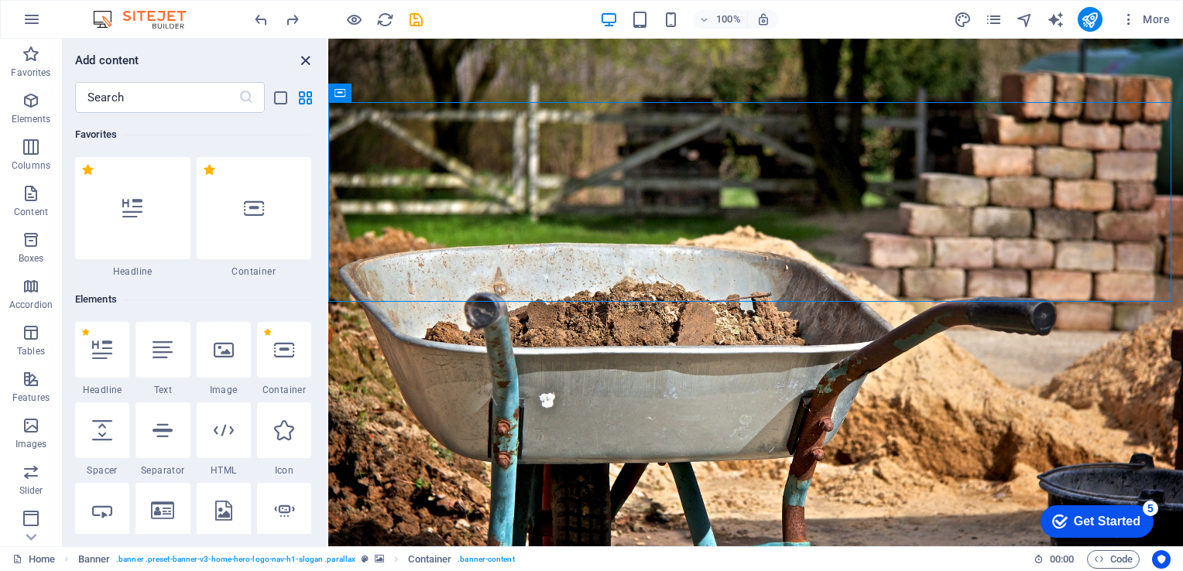
click at [308, 60] on icon "close panel" at bounding box center [306, 61] width 18 height 18
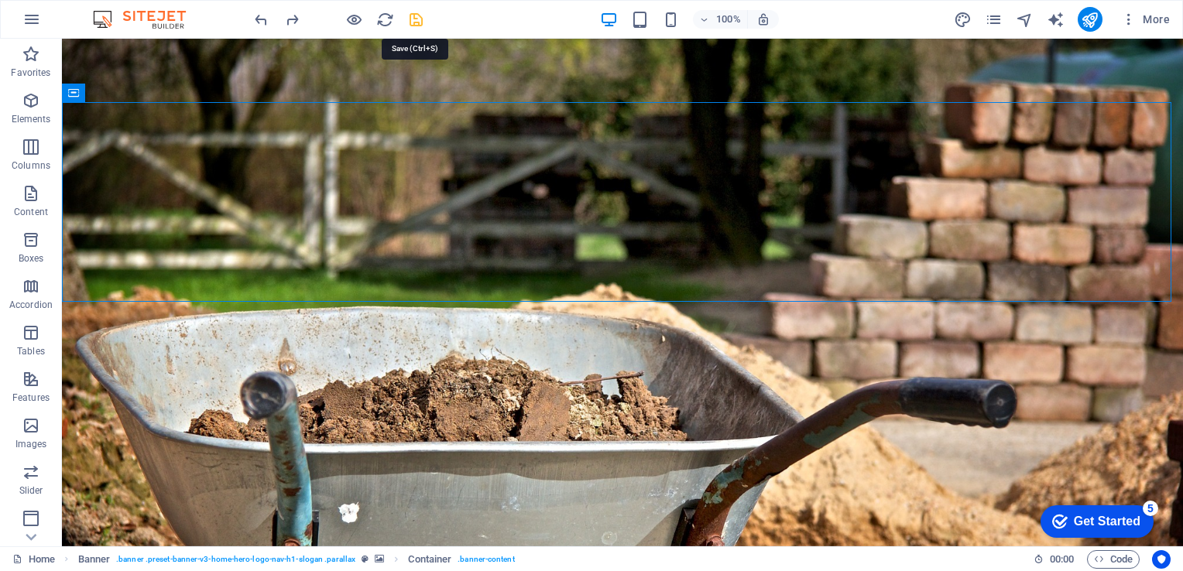
click at [417, 18] on icon "save" at bounding box center [416, 20] width 18 height 18
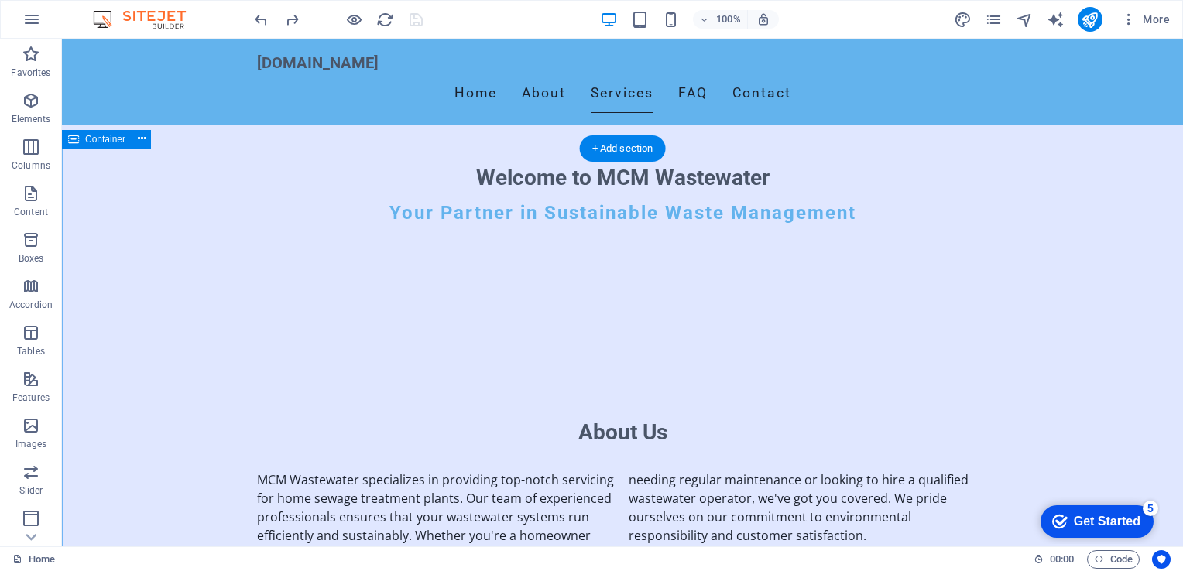
scroll to position [465, 0]
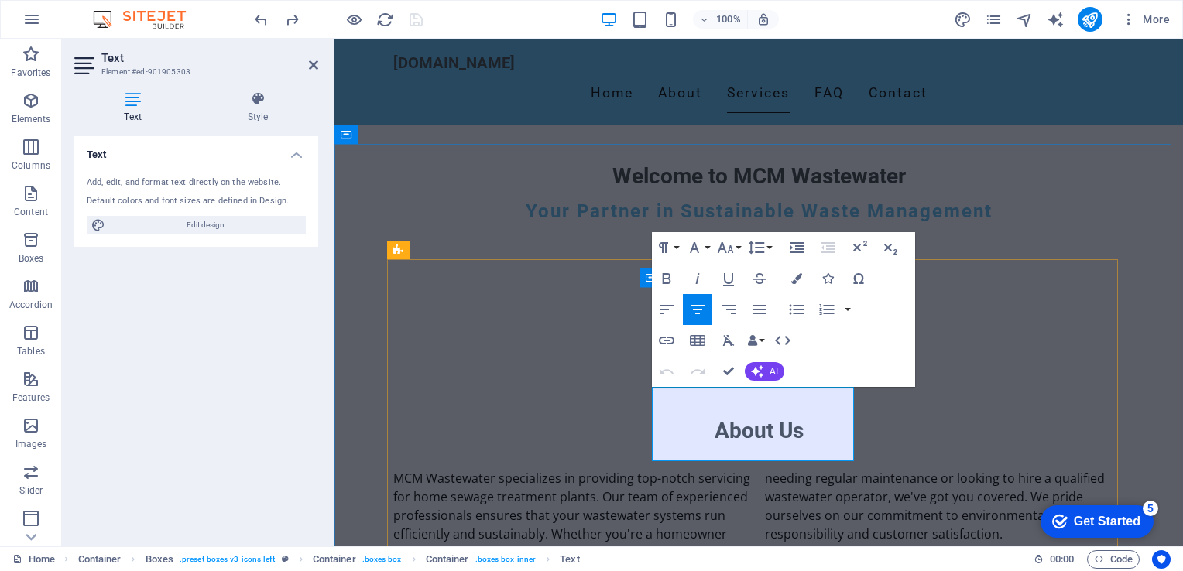
click at [468, 26] on div "100% More" at bounding box center [714, 19] width 925 height 25
click at [851, 18] on div "100% More" at bounding box center [714, 19] width 925 height 25
click at [310, 63] on icon at bounding box center [313, 65] width 9 height 12
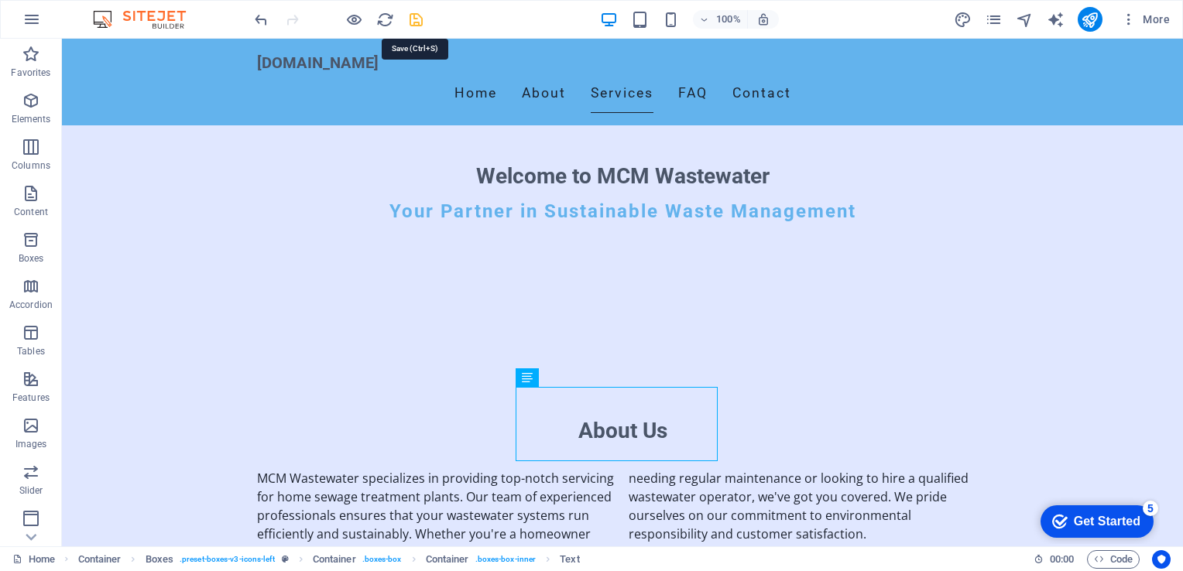
click at [415, 18] on icon "save" at bounding box center [416, 20] width 18 height 18
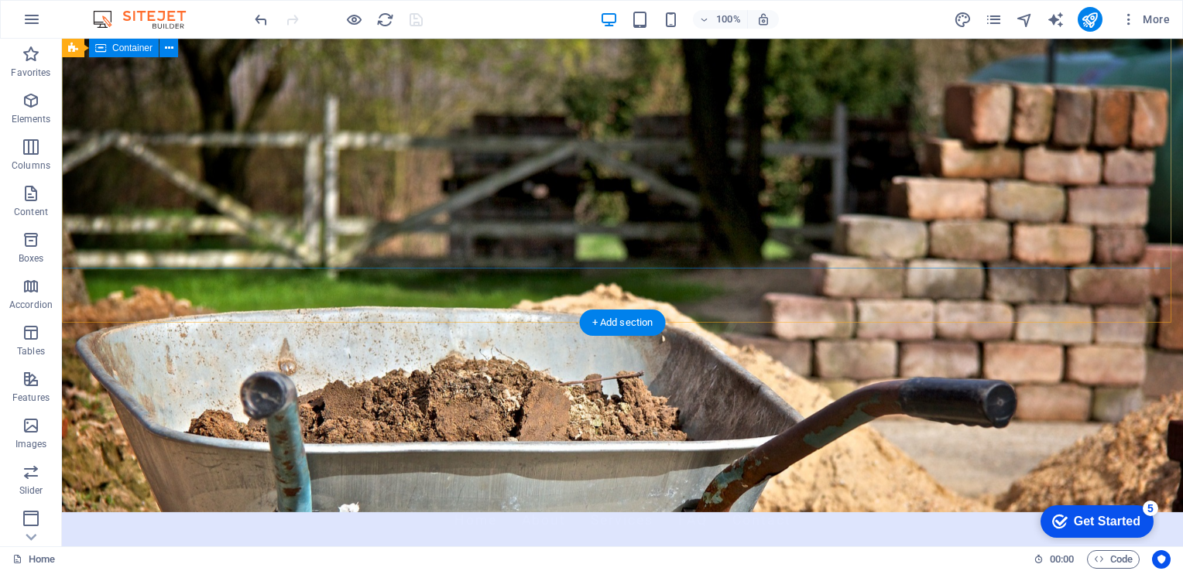
scroll to position [0, 0]
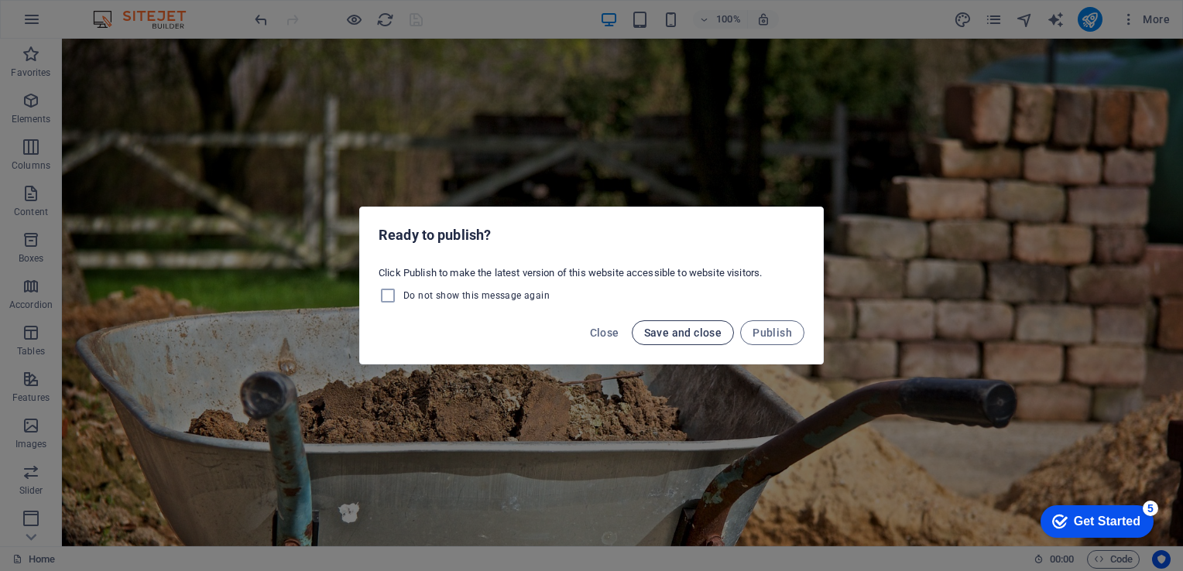
click at [707, 332] on span "Save and close" at bounding box center [683, 333] width 78 height 12
